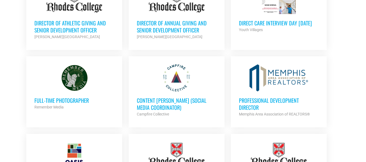
scroll to position [352, 0]
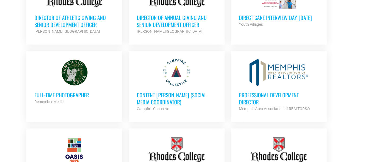
drag, startPoint x: 68, startPoint y: 87, endPoint x: 11, endPoint y: 96, distance: 58.0
click at [11, 96] on section "Looking to make career moves in Memphis? From tech to teaching, medical and mor…" at bounding box center [183, 103] width 366 height 674
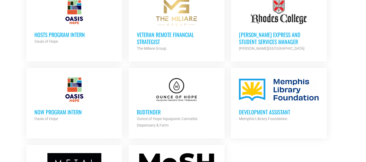
scroll to position [569, 0]
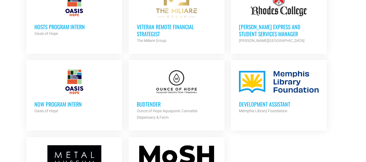
click at [144, 101] on h3 "Budtender" at bounding box center [177, 104] width 80 height 7
click at [307, 83] on div at bounding box center [279, 81] width 80 height 27
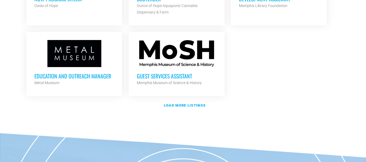
scroll to position [677, 0]
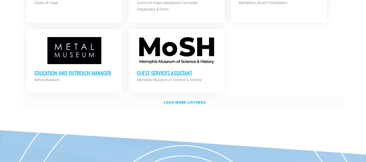
click at [186, 100] on strong "Load more listings" at bounding box center [185, 102] width 42 height 4
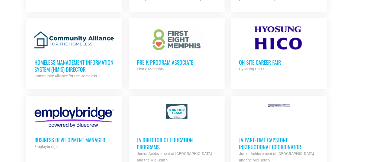
scroll to position [785, 0]
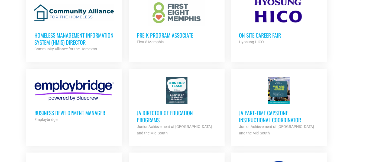
click at [153, 91] on div at bounding box center [177, 90] width 80 height 27
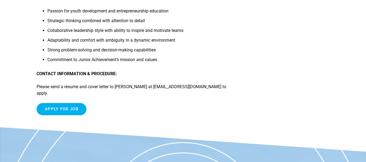
scroll to position [677, 0]
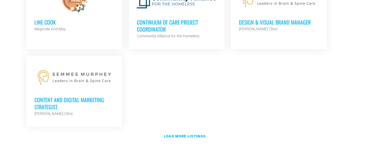
scroll to position [1218, 0]
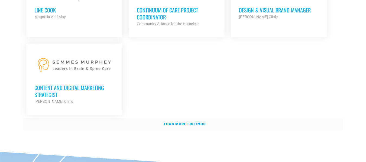
click at [178, 118] on link "Load more listings" at bounding box center [182, 124] width 319 height 12
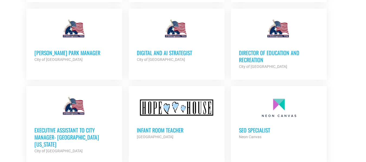
scroll to position [1679, 0]
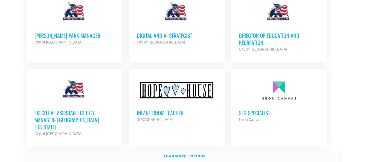
click at [194, 154] on strong "Load more listings" at bounding box center [185, 156] width 42 height 4
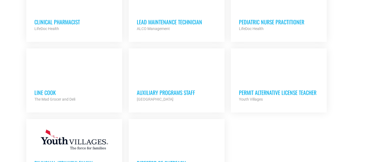
scroll to position [2193, 0]
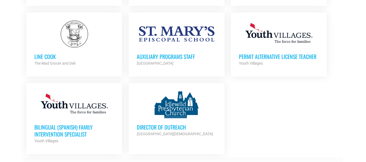
click at [185, 161] on strong "Load more listings" at bounding box center [185, 163] width 42 height 4
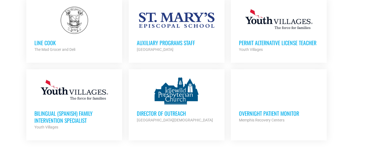
scroll to position [2220, 0]
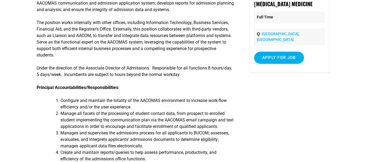
scroll to position [108, 0]
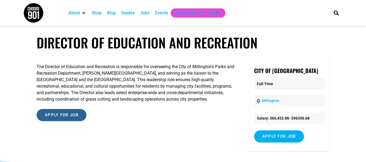
click at [72, 114] on input "Apply for job" at bounding box center [62, 115] width 50 height 12
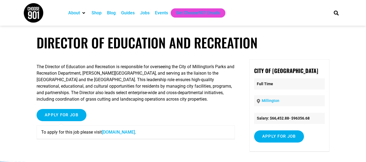
click at [122, 132] on link "www.millingtontn.gov" at bounding box center [118, 132] width 33 height 5
